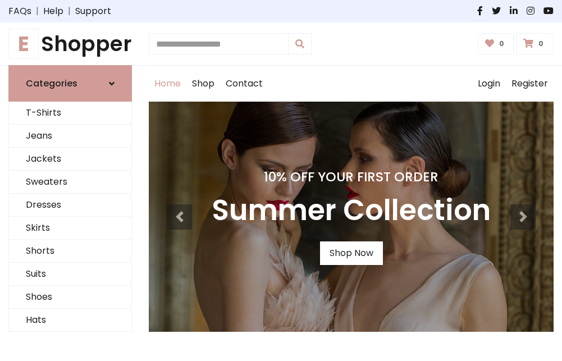
click at [281, 180] on h4 "10% Off Your First Order" at bounding box center [351, 177] width 279 height 16
click at [351, 253] on link "Shop Now" at bounding box center [351, 254] width 63 height 24
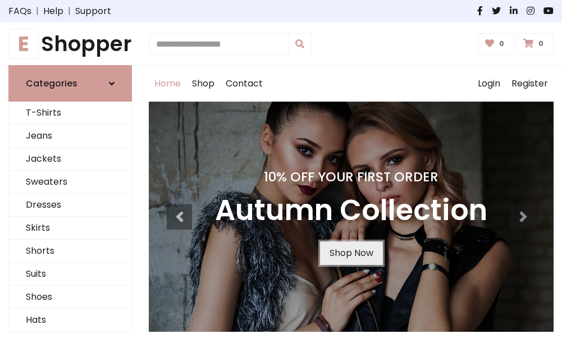
click at [351, 253] on link "Shop Now" at bounding box center [351, 254] width 63 height 24
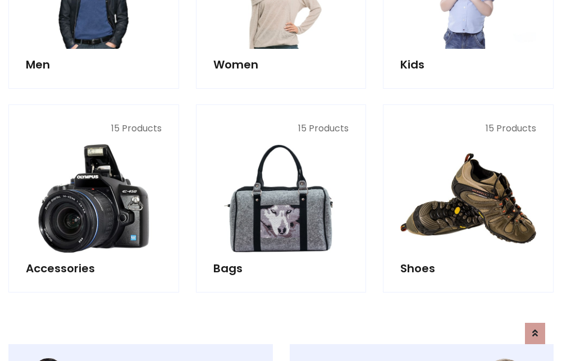
scroll to position [1120, 0]
